Goal: Navigation & Orientation: Understand site structure

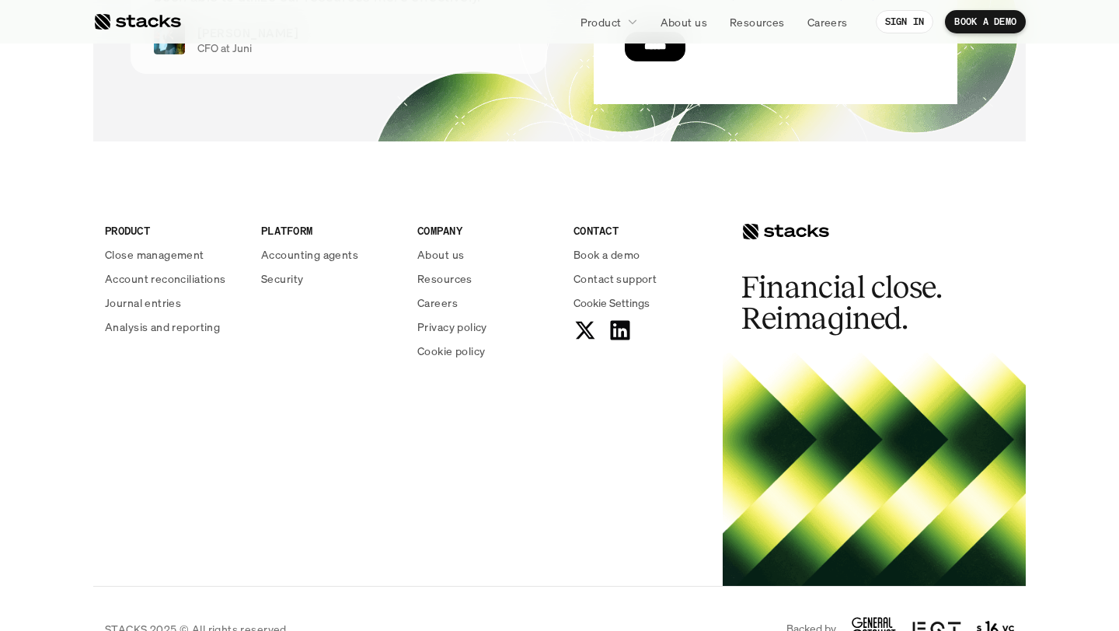
scroll to position [5684, 0]
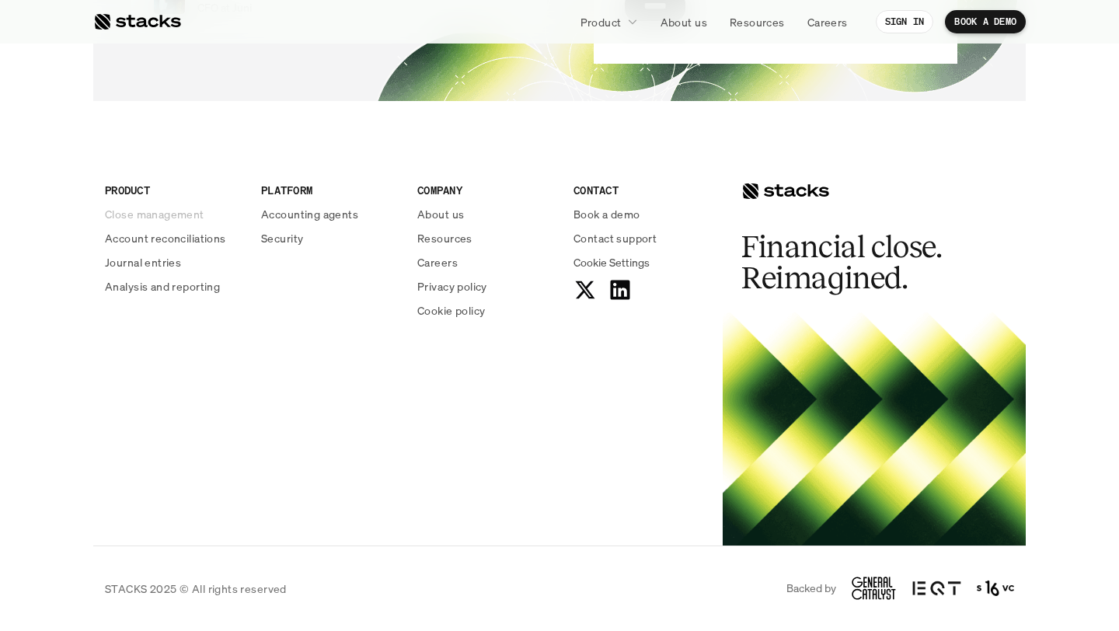
click at [179, 214] on p "Close management" at bounding box center [154, 214] width 99 height 16
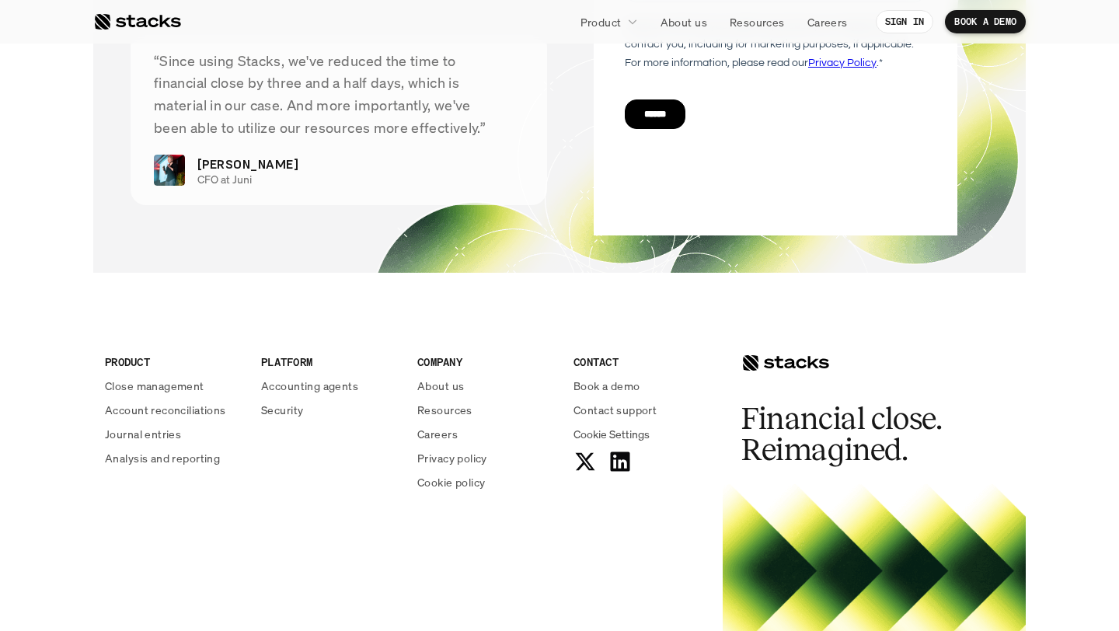
scroll to position [3432, 0]
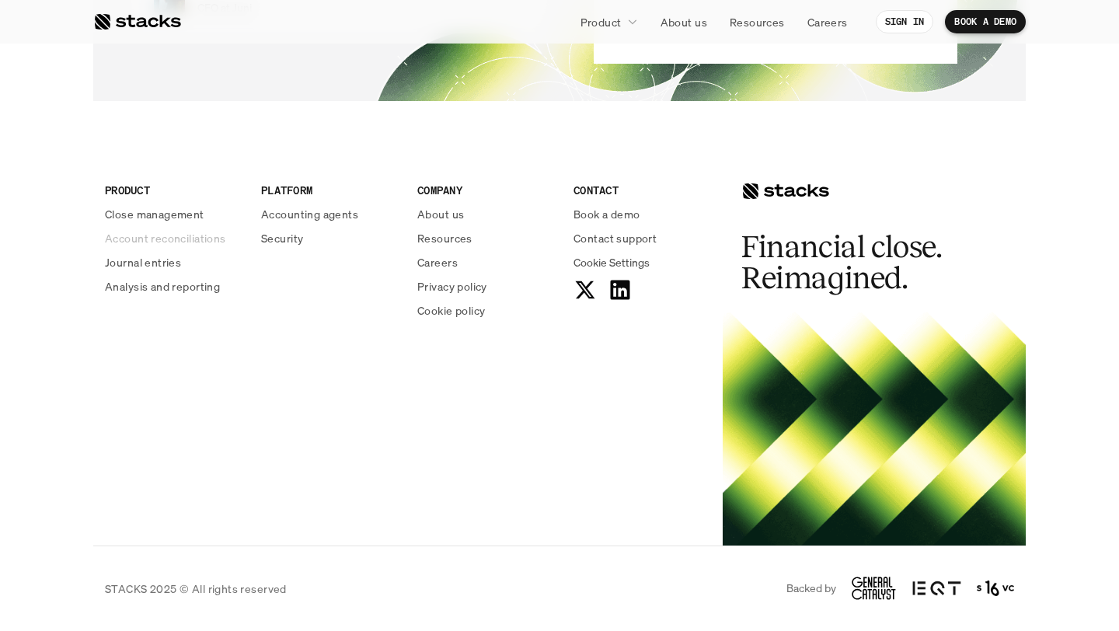
click at [162, 239] on p "Account reconciliations" at bounding box center [165, 238] width 121 height 16
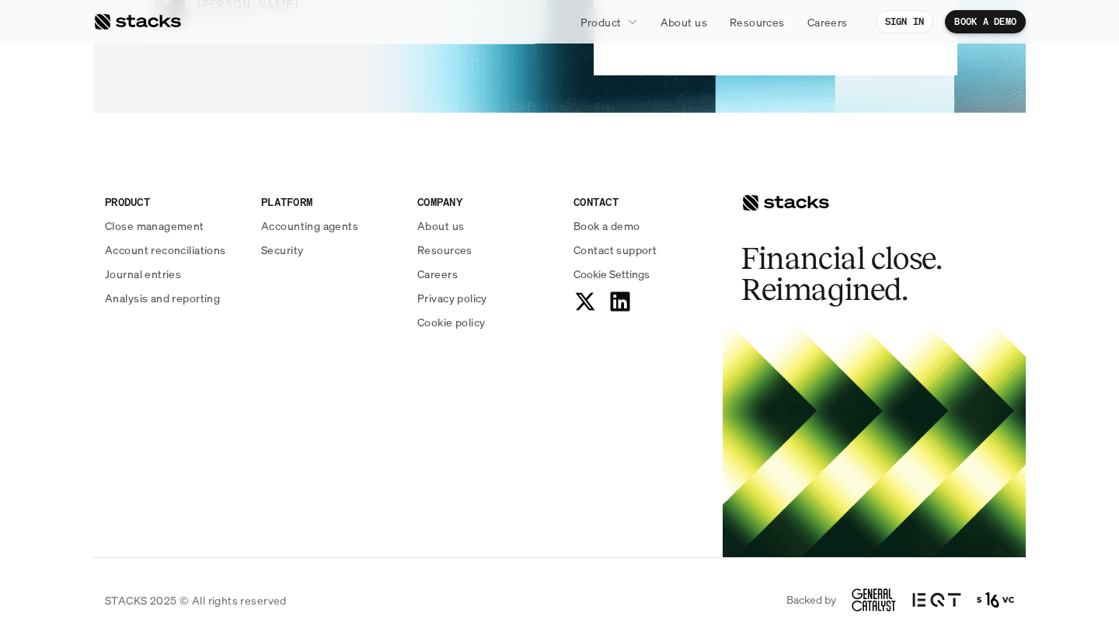
scroll to position [3884, 0]
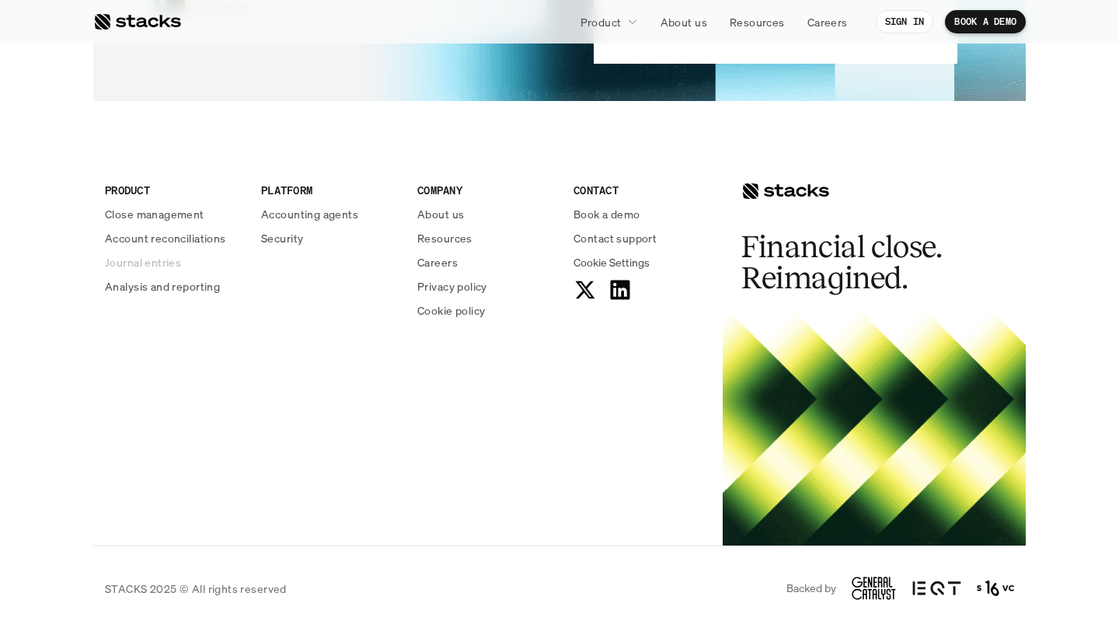
click at [168, 264] on p "Journal entries" at bounding box center [143, 262] width 76 height 16
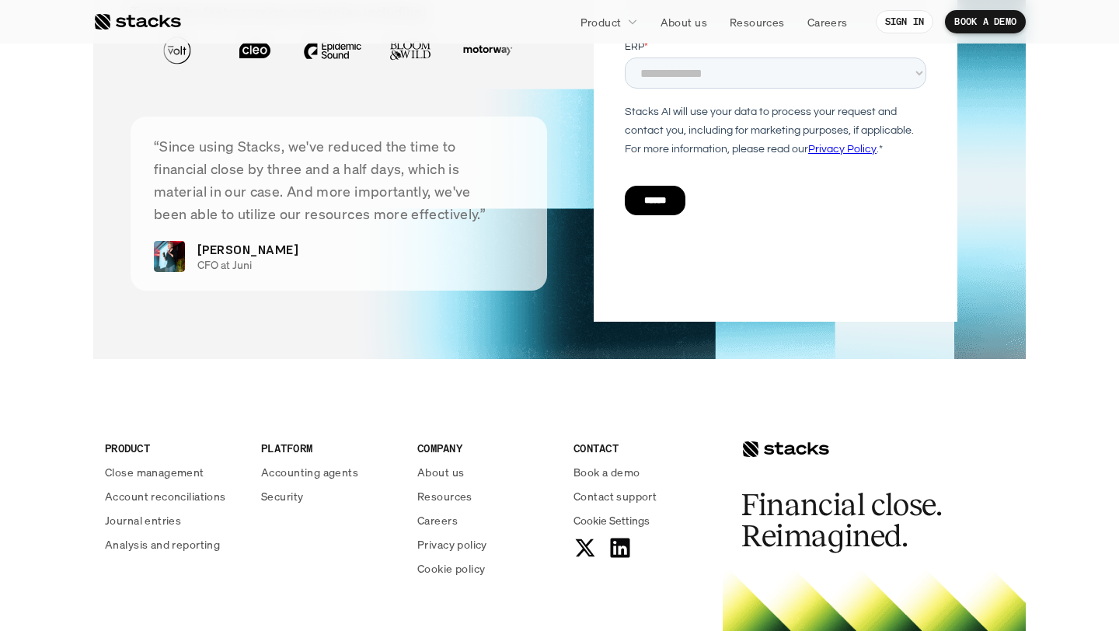
scroll to position [3292, 0]
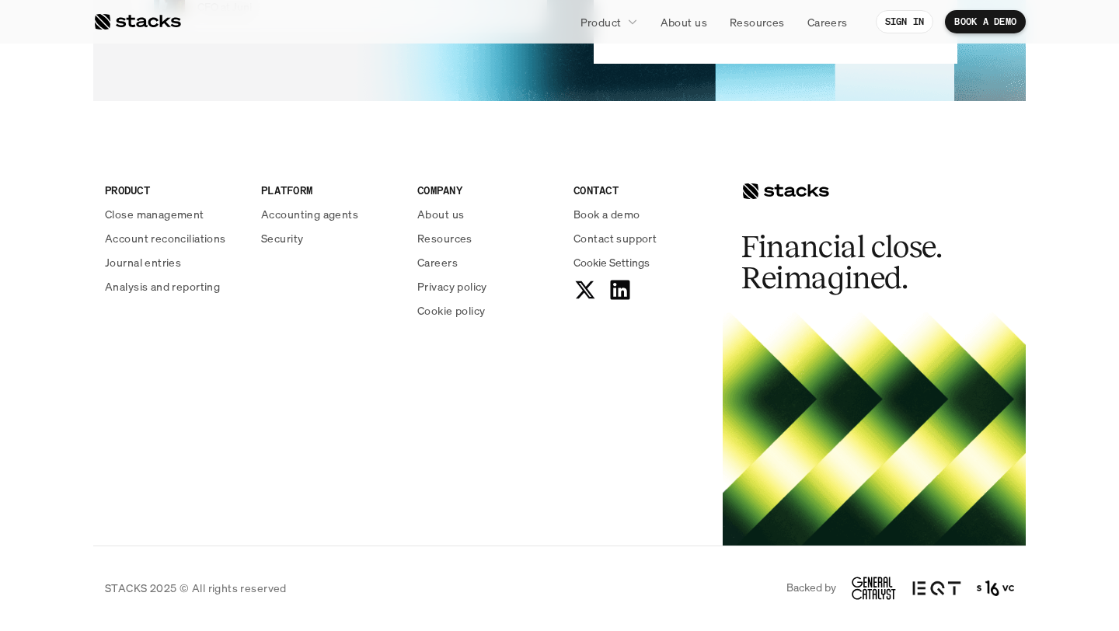
click at [179, 290] on p "Analysis and reporting" at bounding box center [162, 286] width 115 height 16
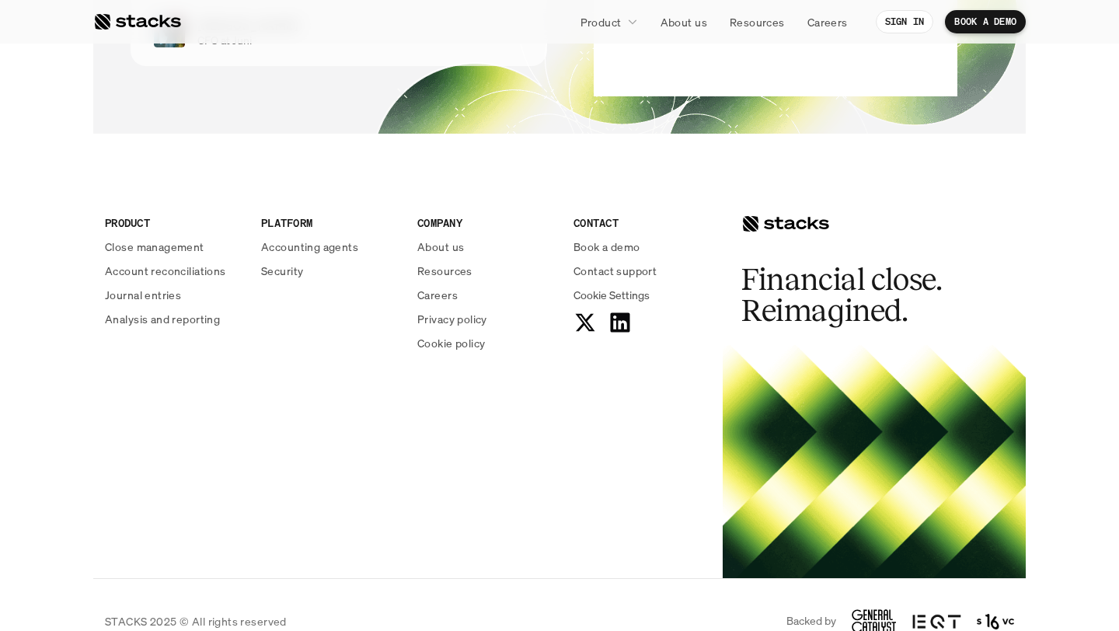
scroll to position [4090, 0]
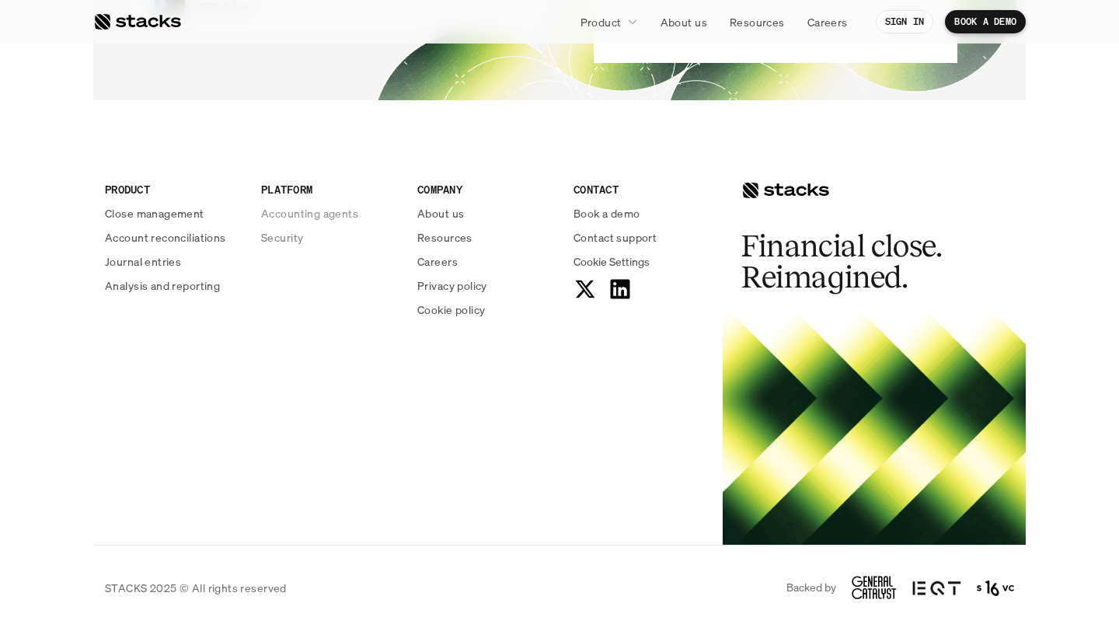
click at [295, 215] on p "Accounting agents" at bounding box center [309, 213] width 97 height 16
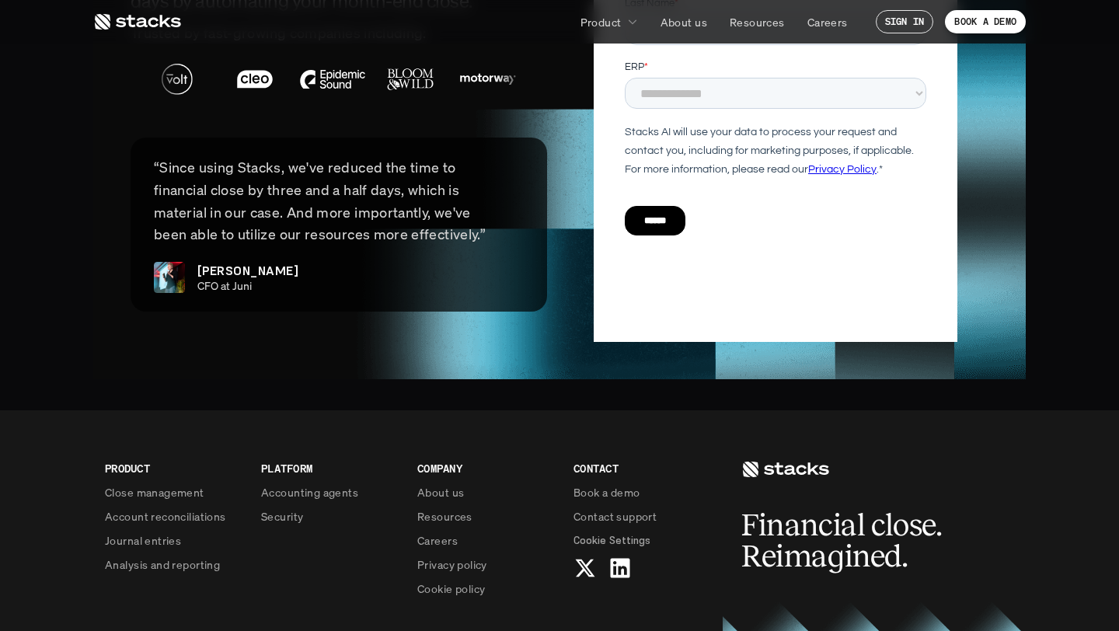
scroll to position [3825, 0]
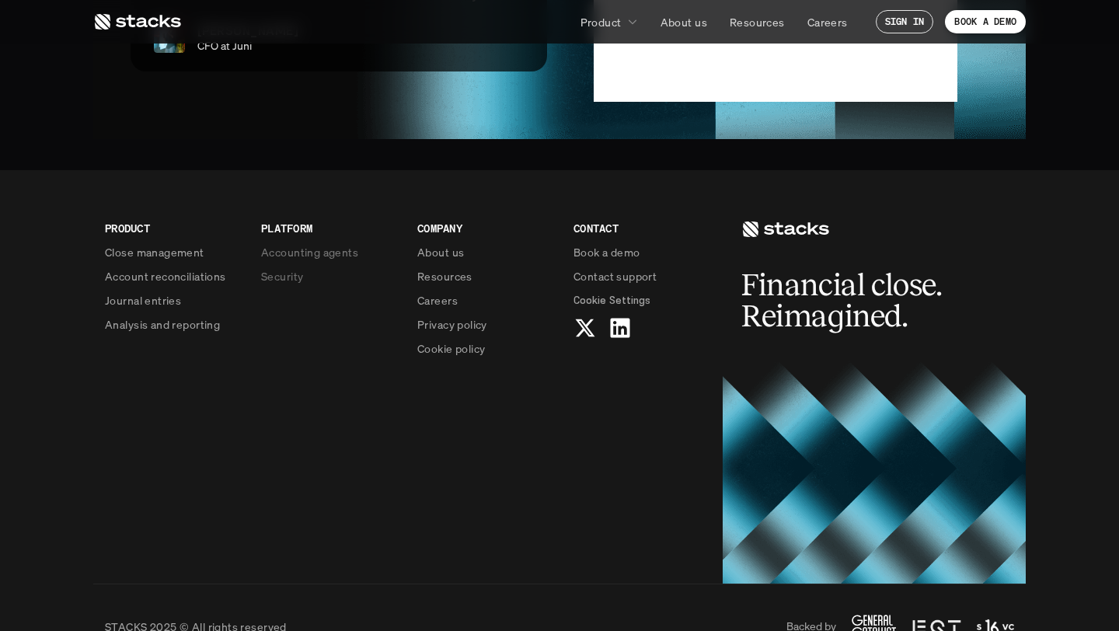
click at [280, 268] on p "Security" at bounding box center [282, 276] width 42 height 16
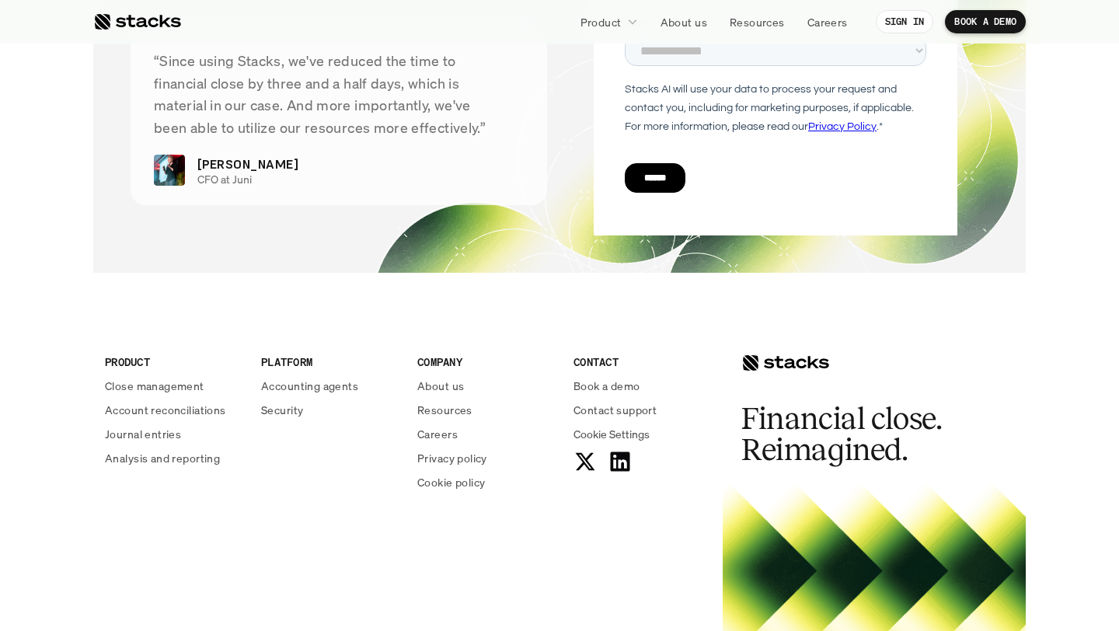
scroll to position [5684, 0]
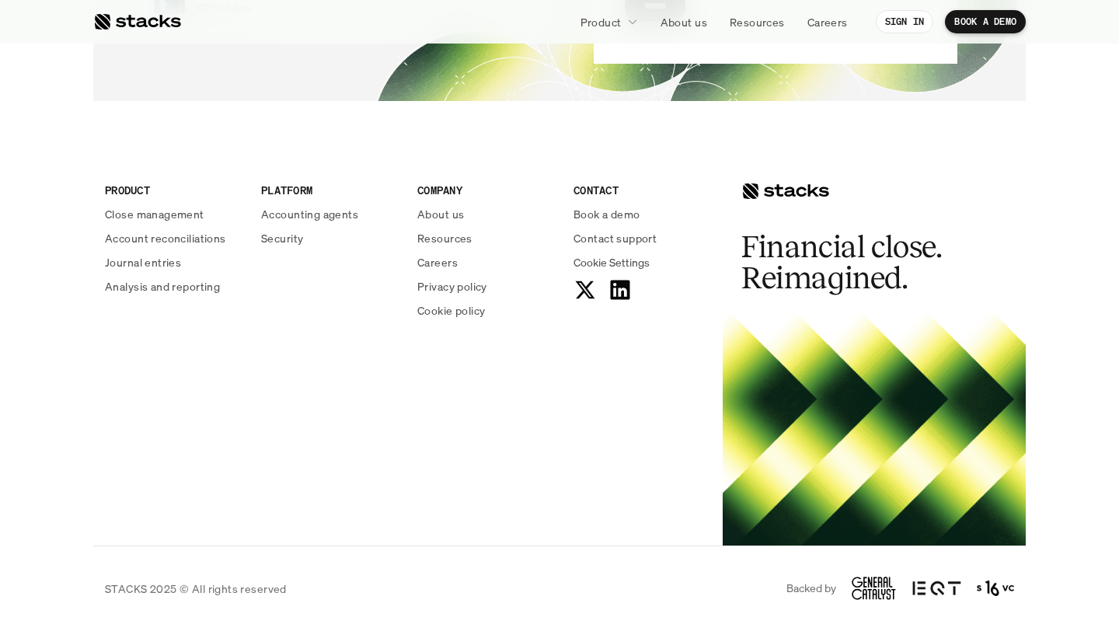
click at [448, 214] on p "About us" at bounding box center [440, 214] width 47 height 16
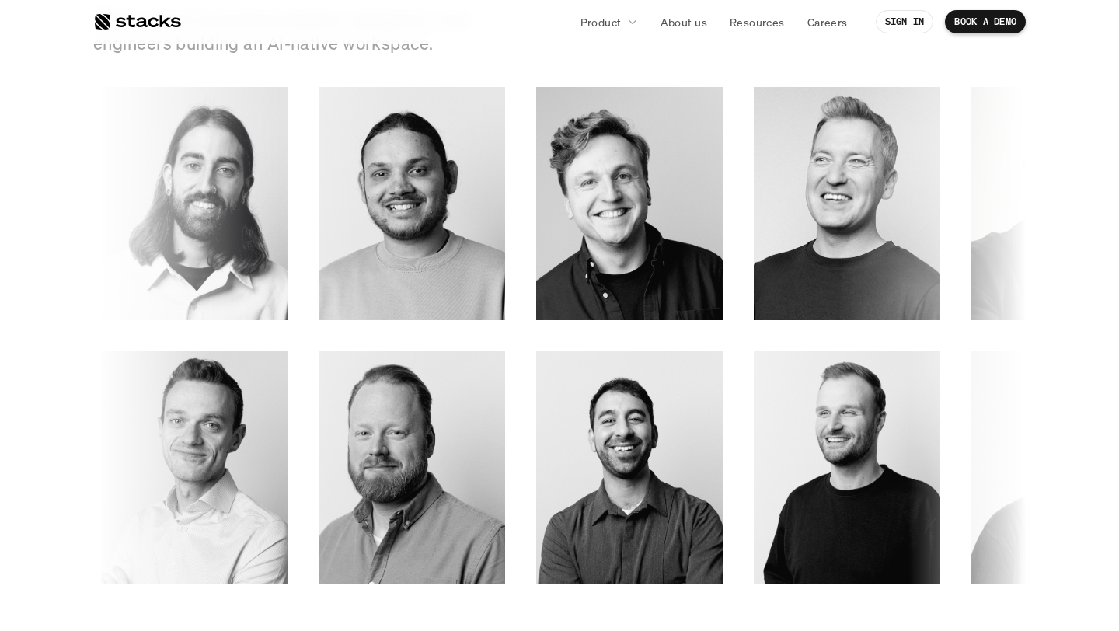
scroll to position [2131, 0]
